Goal: Task Accomplishment & Management: Manage account settings

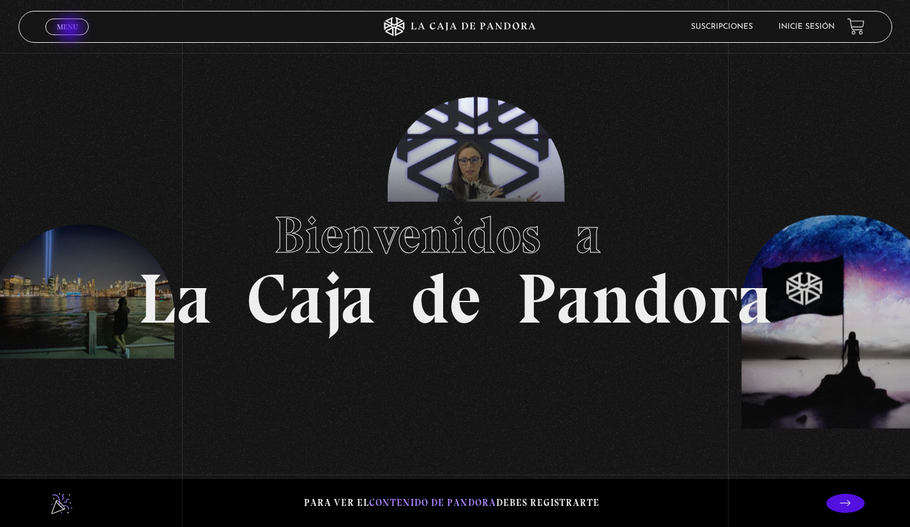
click at [72, 30] on span "Menu" at bounding box center [67, 27] width 21 height 8
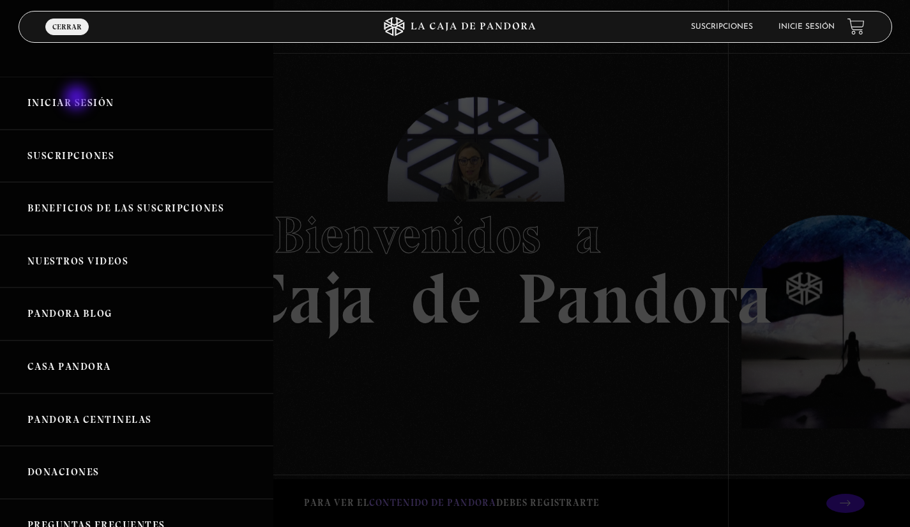
click at [78, 99] on link "Iniciar Sesión" at bounding box center [136, 103] width 273 height 53
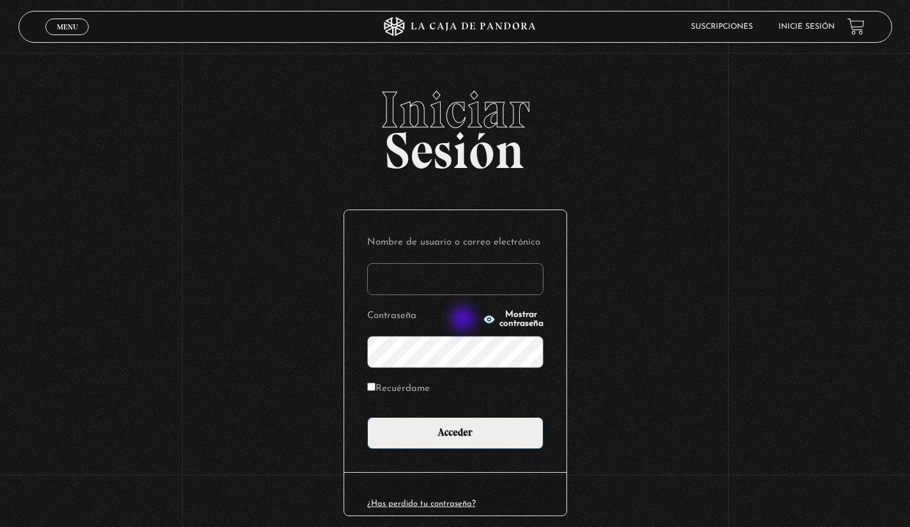
type input "[EMAIL_ADDRESS][DOMAIN_NAME]"
click at [483, 320] on icon "button" at bounding box center [488, 319] width 11 height 8
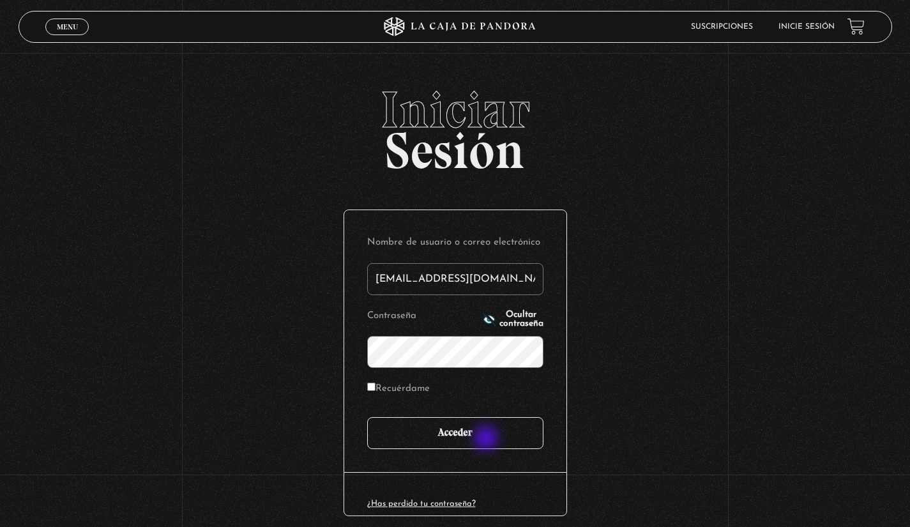
click at [488, 441] on input "Acceder" at bounding box center [455, 433] width 176 height 32
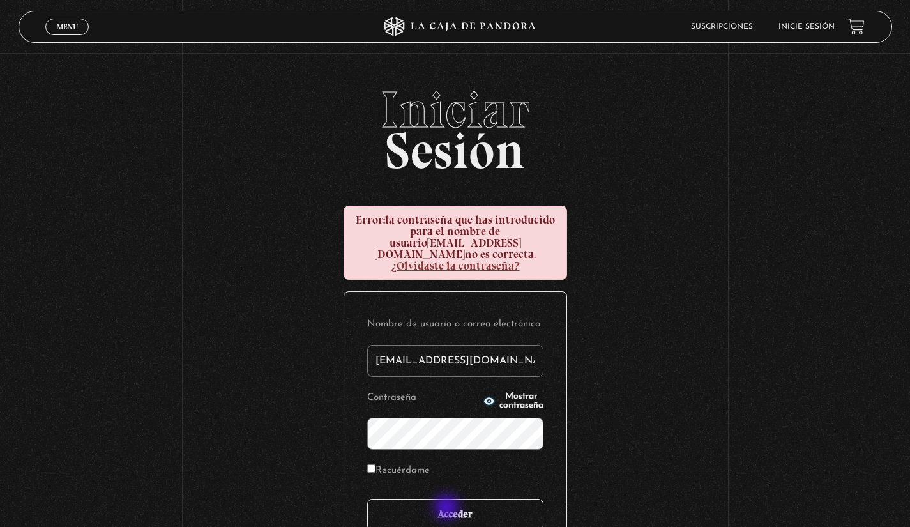
click at [448, 508] on input "Acceder" at bounding box center [455, 515] width 176 height 32
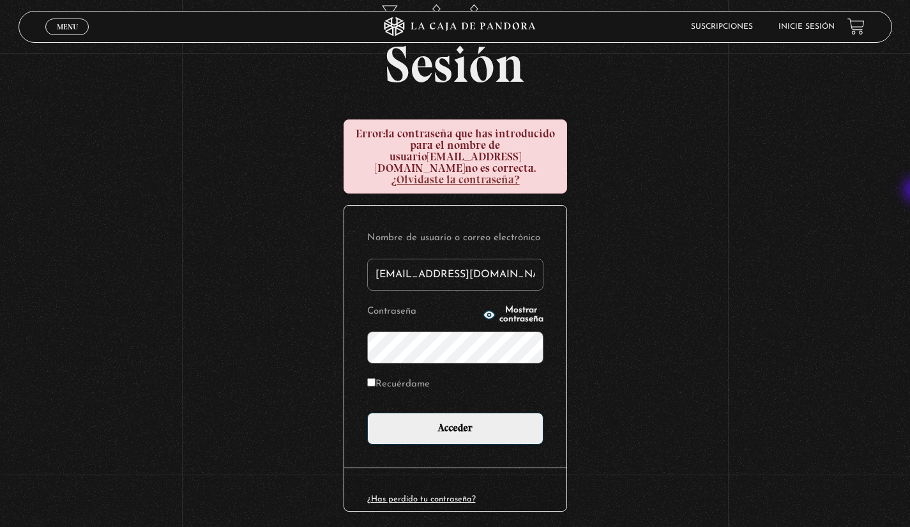
scroll to position [123, 0]
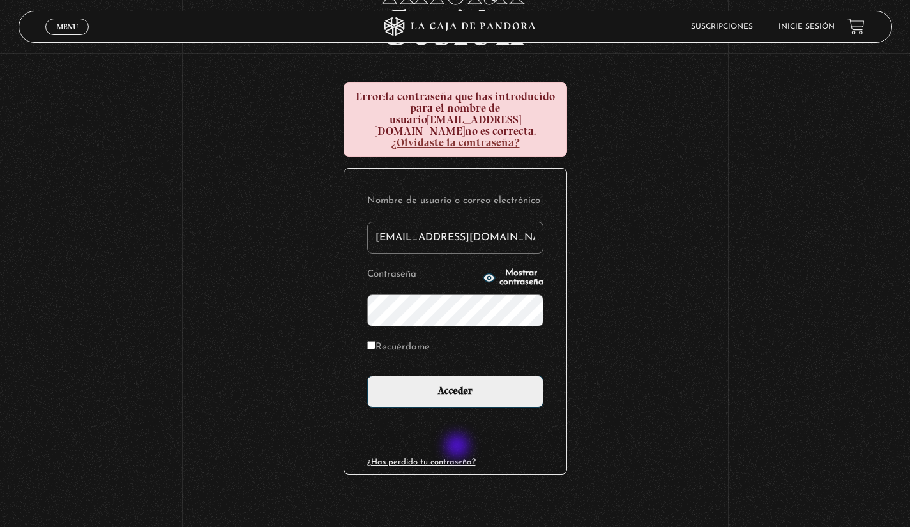
click at [458, 458] on link "¿Has perdido tu contraseña?" at bounding box center [421, 462] width 109 height 8
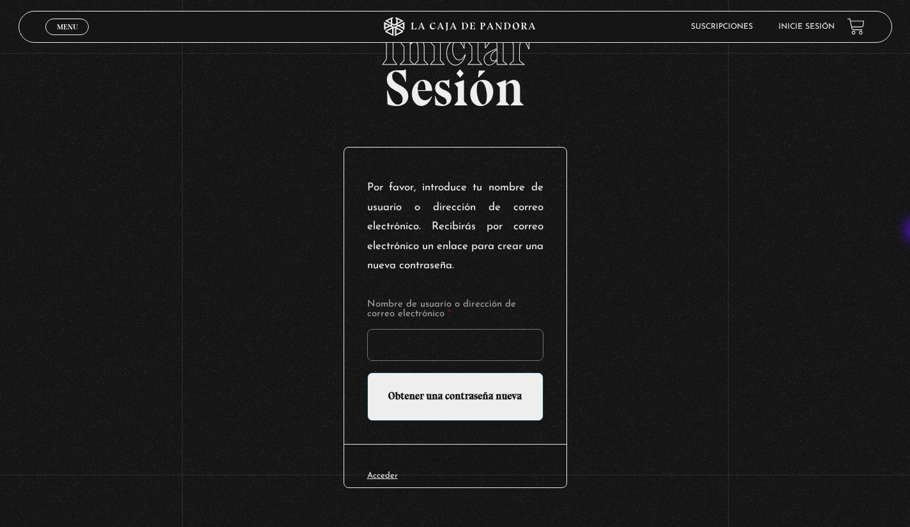
scroll to position [67, 0]
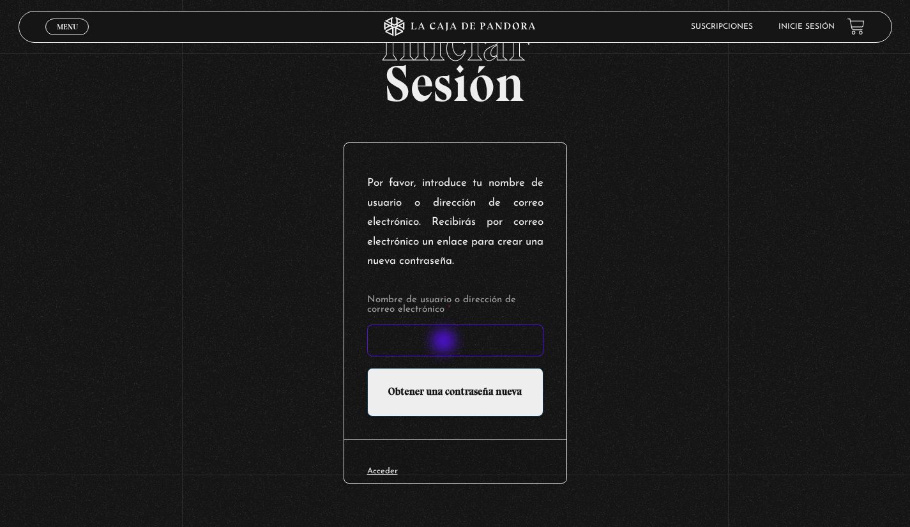
click at [444, 337] on input "Nombre de usuario o dirección de correo electrónico *" at bounding box center [455, 340] width 176 height 32
type input "[EMAIL_ADDRESS][DOMAIN_NAME]"
click at [443, 392] on input "Obtener una contraseña nueva" at bounding box center [455, 392] width 176 height 49
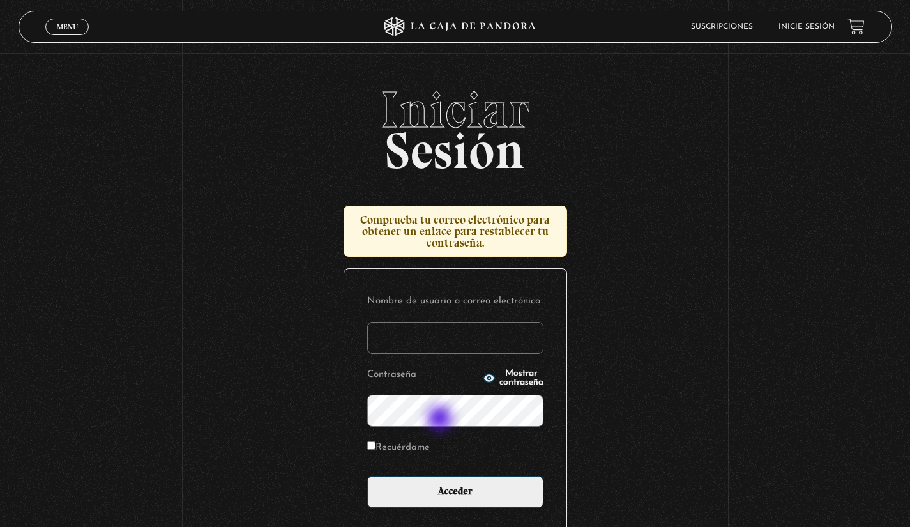
type input "[EMAIL_ADDRESS][DOMAIN_NAME]"
click at [333, 403] on div "Iniciar Sesión Comprueba tu correo electrónico para obtener un enlace para rest…" at bounding box center [455, 358] width 910 height 548
click at [375, 446] on input "Recuérdame" at bounding box center [371, 445] width 8 height 8
checkbox input "true"
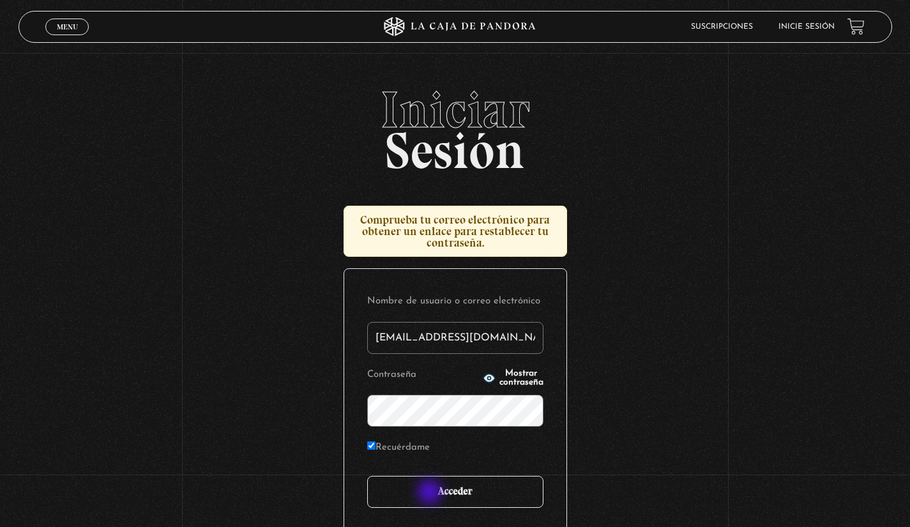
click at [431, 493] on input "Acceder" at bounding box center [455, 492] width 176 height 32
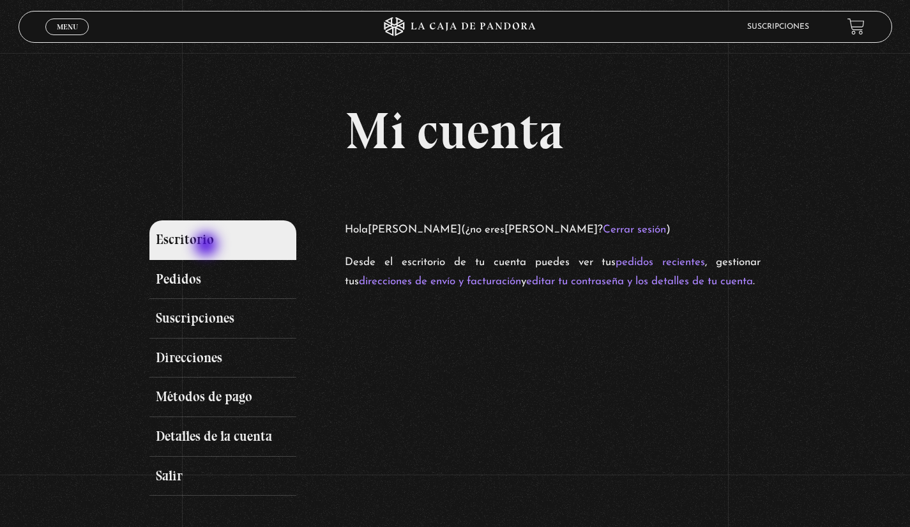
click at [207, 246] on link "Escritorio" at bounding box center [222, 240] width 147 height 40
click at [62, 26] on span "Menu" at bounding box center [67, 27] width 21 height 8
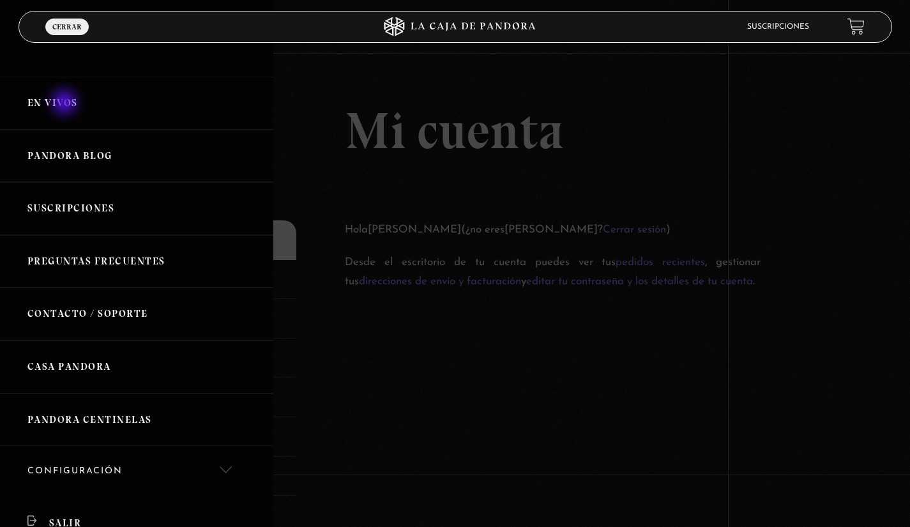
click at [66, 103] on link "En vivos" at bounding box center [136, 103] width 273 height 53
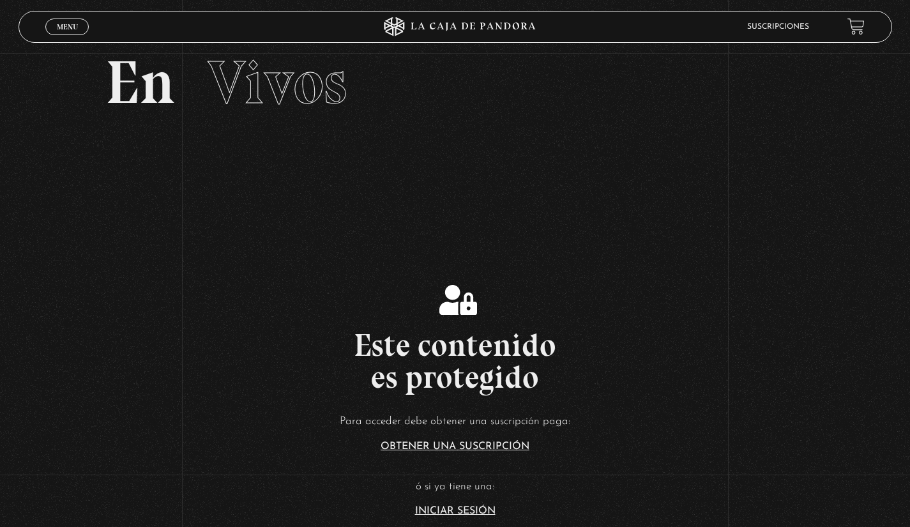
scroll to position [5, 0]
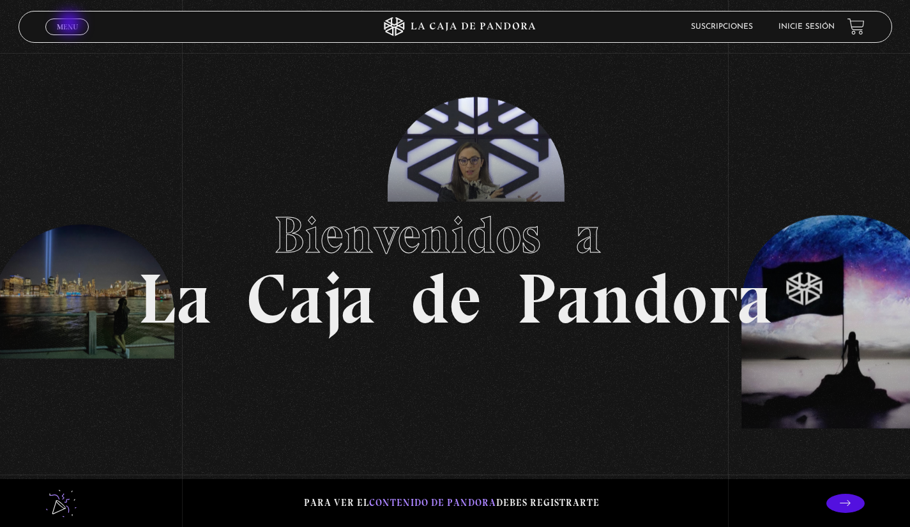
click at [71, 24] on span "Menu" at bounding box center [67, 27] width 21 height 8
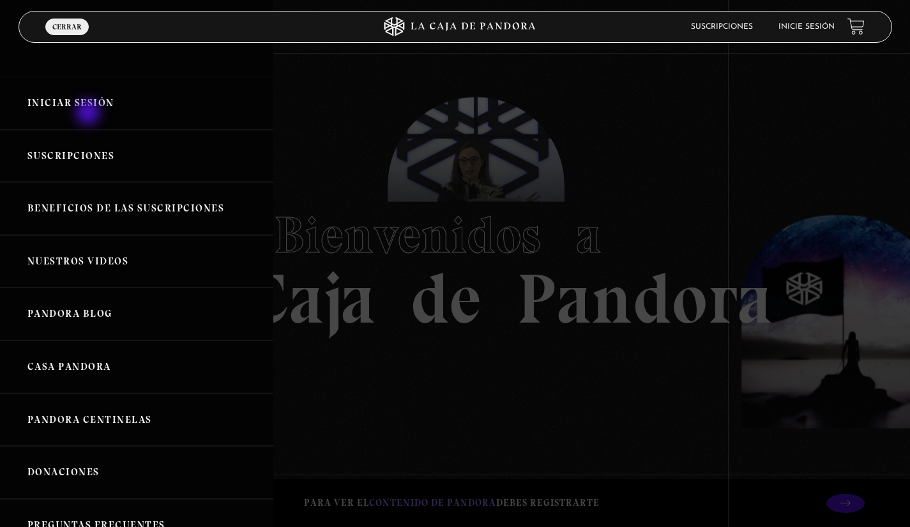
click at [89, 114] on link "Iniciar Sesión" at bounding box center [136, 103] width 273 height 53
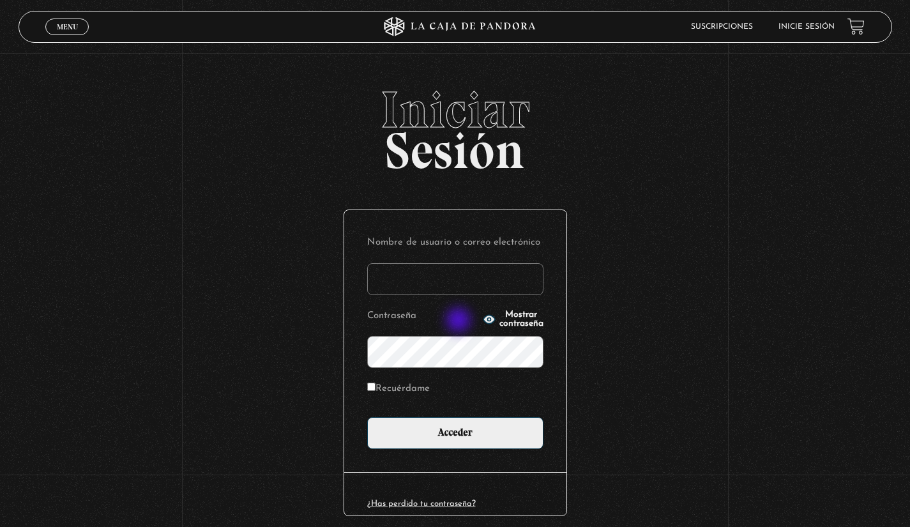
type input "[EMAIL_ADDRESS][DOMAIN_NAME]"
click at [483, 321] on icon "button" at bounding box center [488, 319] width 11 height 8
click at [375, 389] on input "Recuérdame" at bounding box center [371, 386] width 8 height 8
checkbox input "true"
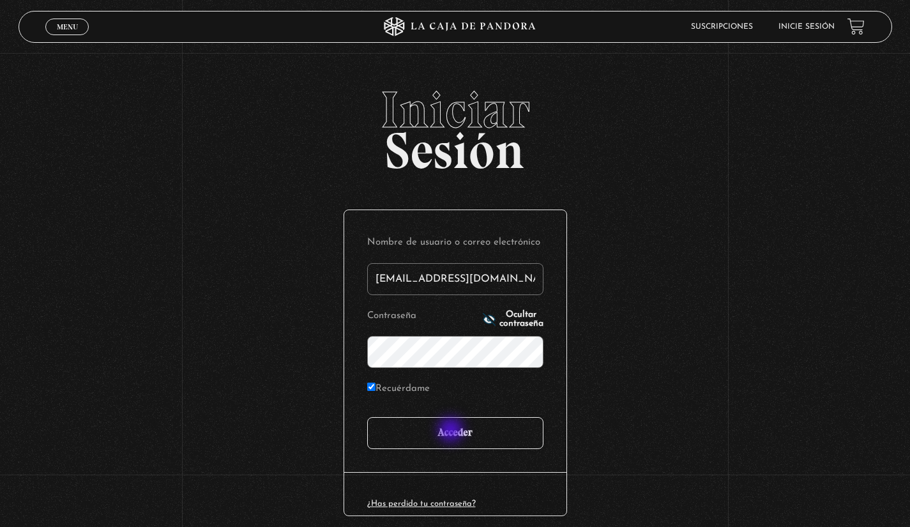
click at [452, 431] on input "Acceder" at bounding box center [455, 433] width 176 height 32
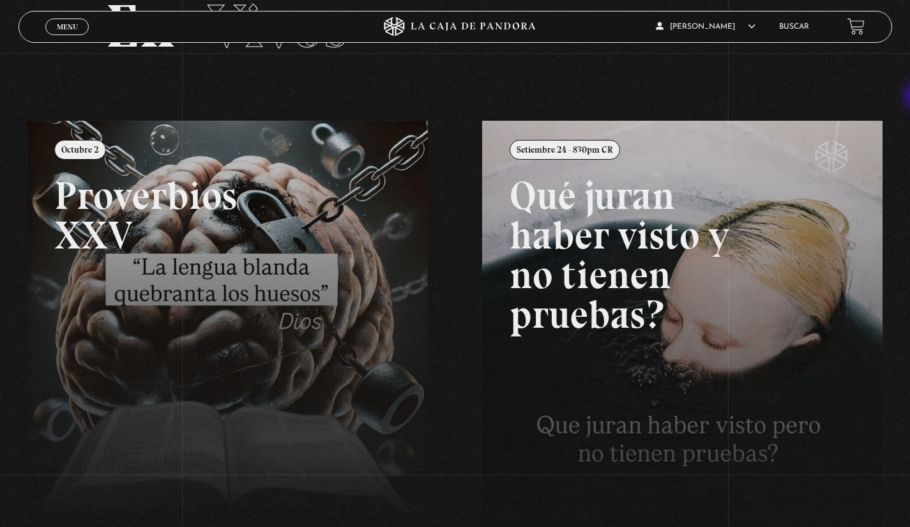
scroll to position [88, 0]
click at [66, 27] on span "Menu" at bounding box center [67, 27] width 21 height 8
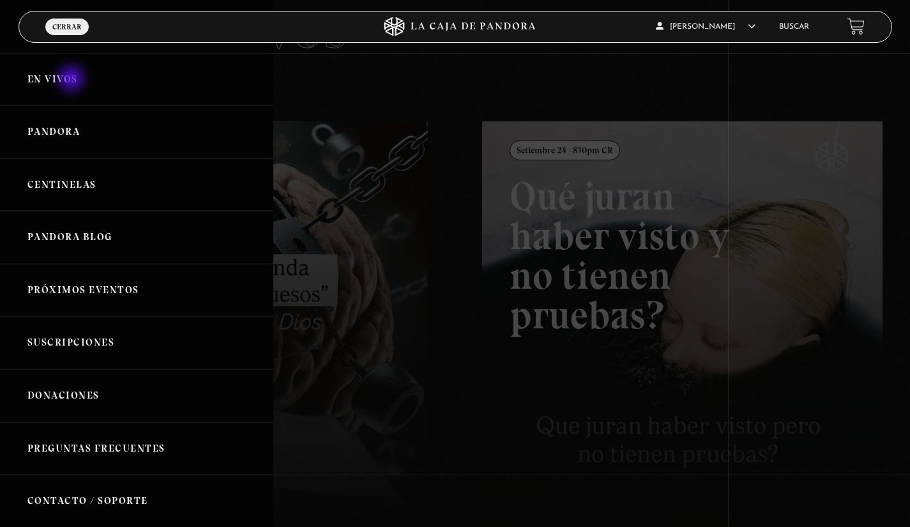
click at [73, 80] on link "En vivos" at bounding box center [136, 79] width 273 height 53
